Goal: Navigation & Orientation: Find specific page/section

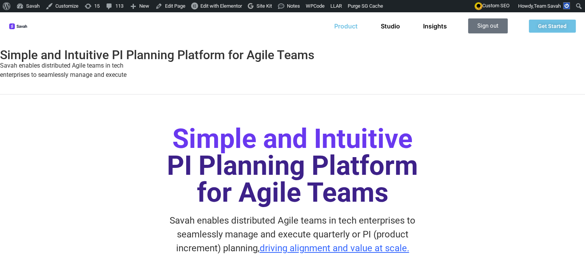
click at [346, 27] on link "Product" at bounding box center [345, 26] width 23 height 8
click at [341, 24] on link "Product" at bounding box center [345, 26] width 23 height 8
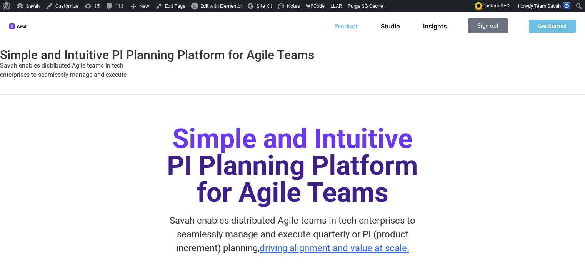
click at [341, 24] on link "Product" at bounding box center [345, 26] width 23 height 8
drag, startPoint x: 341, startPoint y: 24, endPoint x: 389, endPoint y: 22, distance: 48.6
click at [389, 22] on ul "Product Studio Insights" at bounding box center [390, 26] width 113 height 8
click at [389, 22] on link "Studio" at bounding box center [390, 26] width 19 height 8
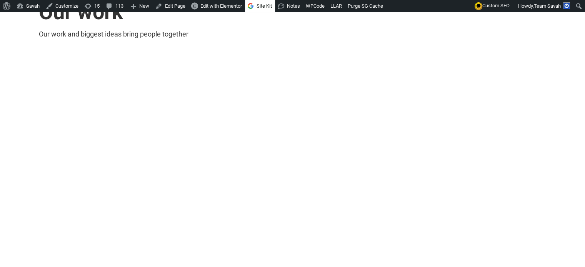
scroll to position [1567, 0]
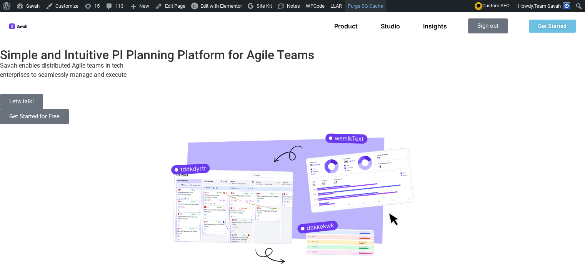
click at [351, 5] on link "Purge SG Cache" at bounding box center [365, 6] width 41 height 12
click at [382, 22] on link "Studio" at bounding box center [390, 26] width 19 height 8
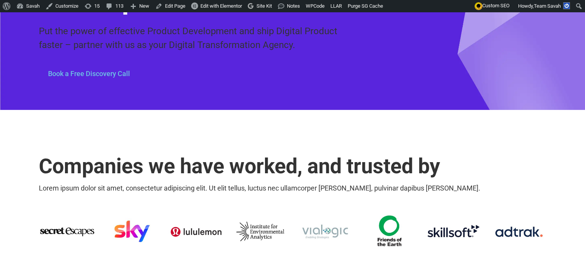
scroll to position [219, 0]
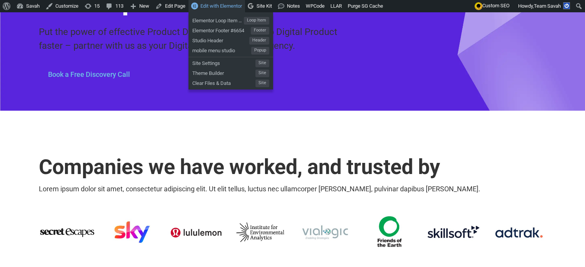
click at [219, 5] on span "Edit with Elementor" at bounding box center [222, 6] width 42 height 6
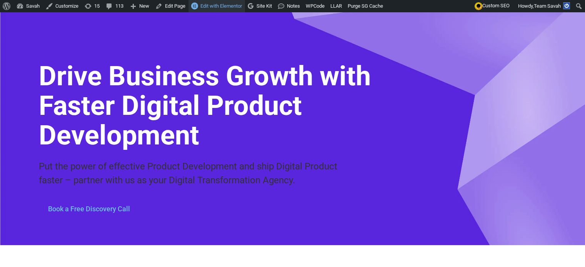
scroll to position [0, 0]
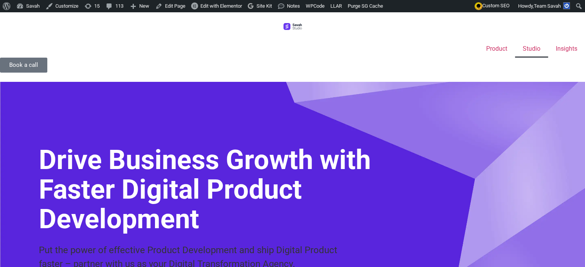
click at [284, 27] on img at bounding box center [293, 26] width 18 height 7
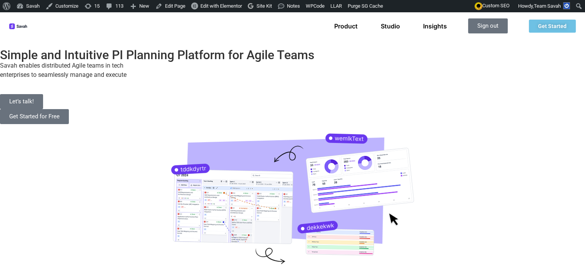
click at [14, 23] on img at bounding box center [18, 26] width 18 height 6
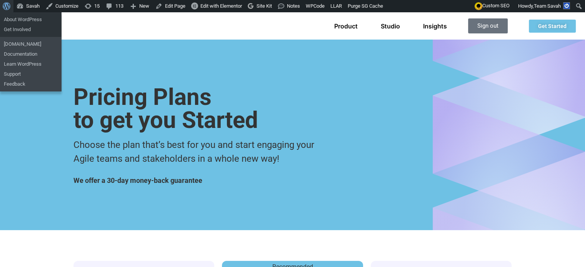
click at [8, 4] on span "Toolbar" at bounding box center [6, 5] width 6 height 11
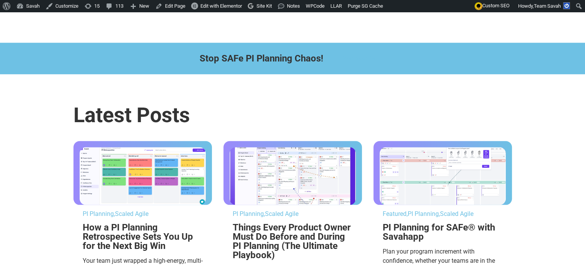
scroll to position [864, 0]
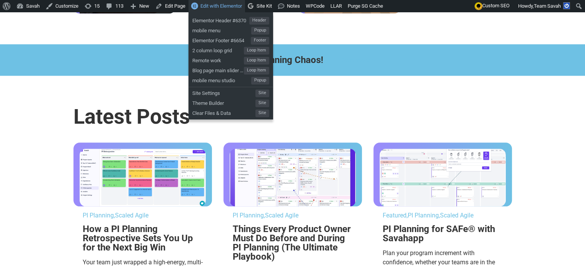
click at [205, 6] on span "Edit with Elementor" at bounding box center [222, 6] width 42 height 6
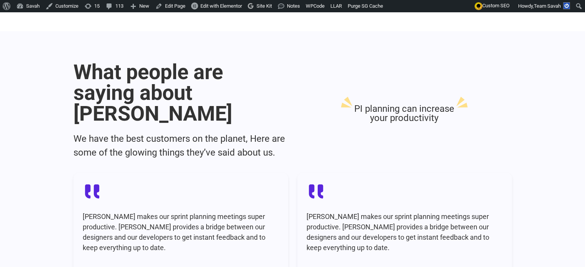
scroll to position [816, 0]
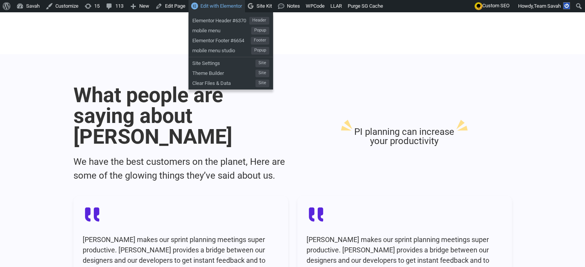
click at [224, 5] on span "Edit with Elementor" at bounding box center [222, 6] width 42 height 6
